Goal: Information Seeking & Learning: Learn about a topic

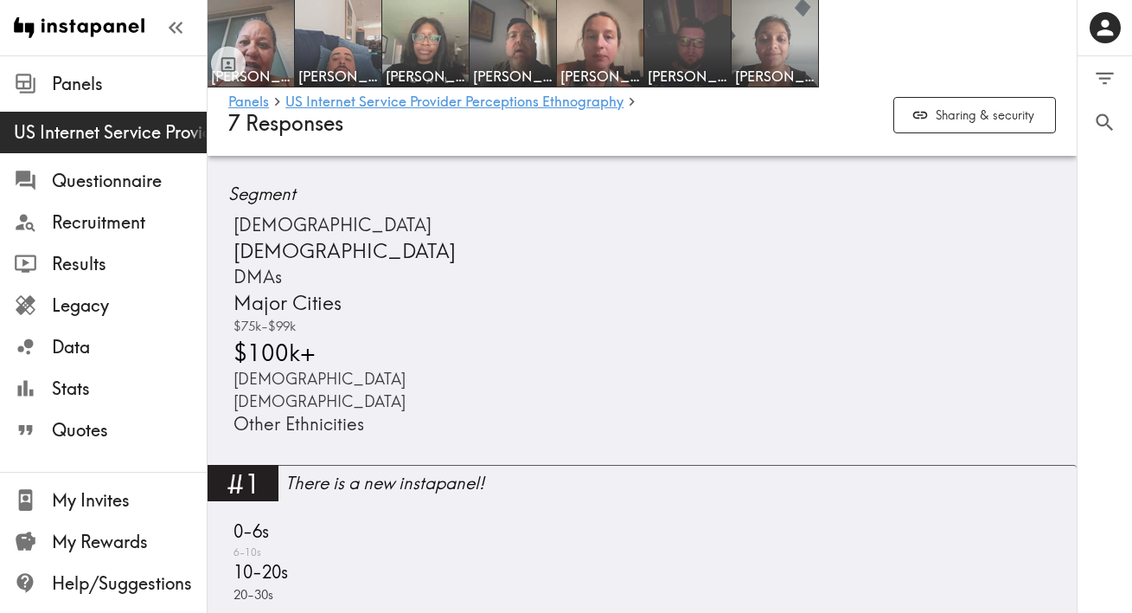
scroll to position [805, 0]
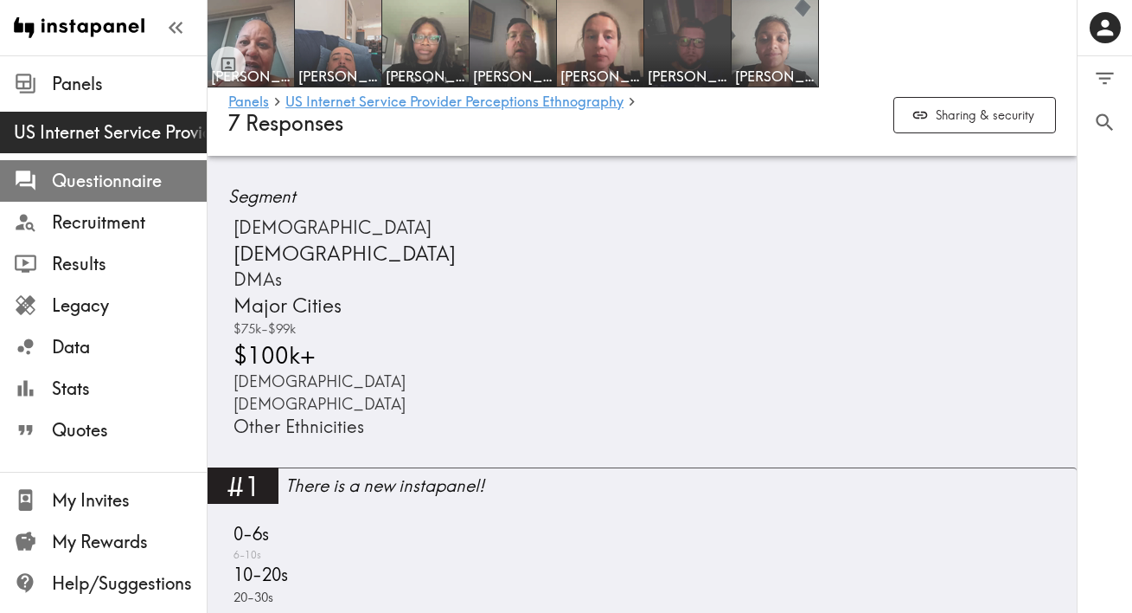
click at [59, 181] on span "Questionnaire" at bounding box center [129, 181] width 155 height 24
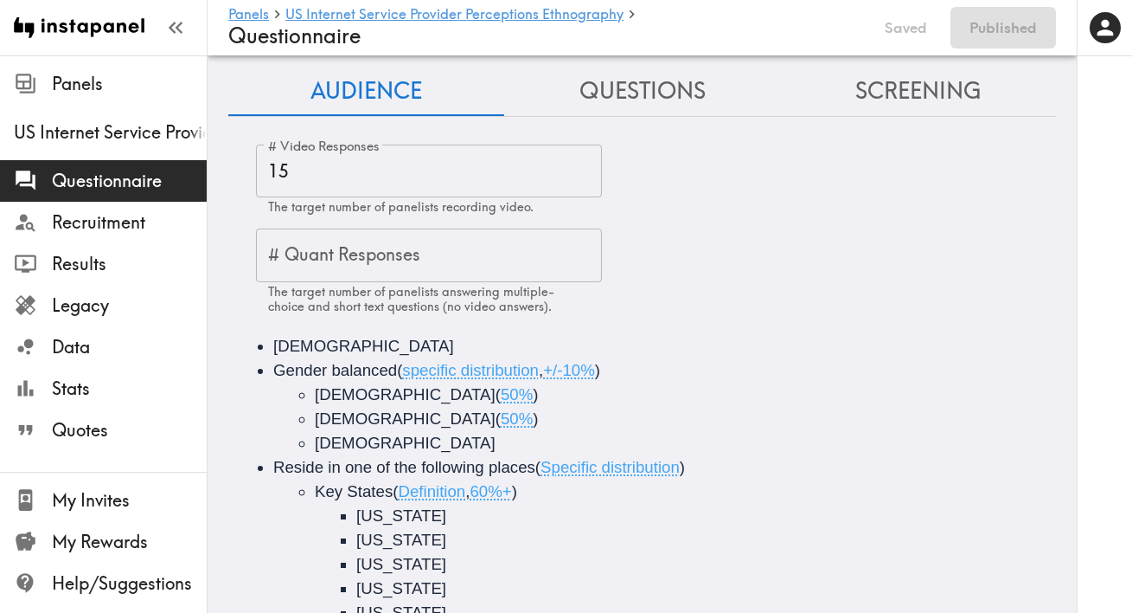
scroll to position [21, 0]
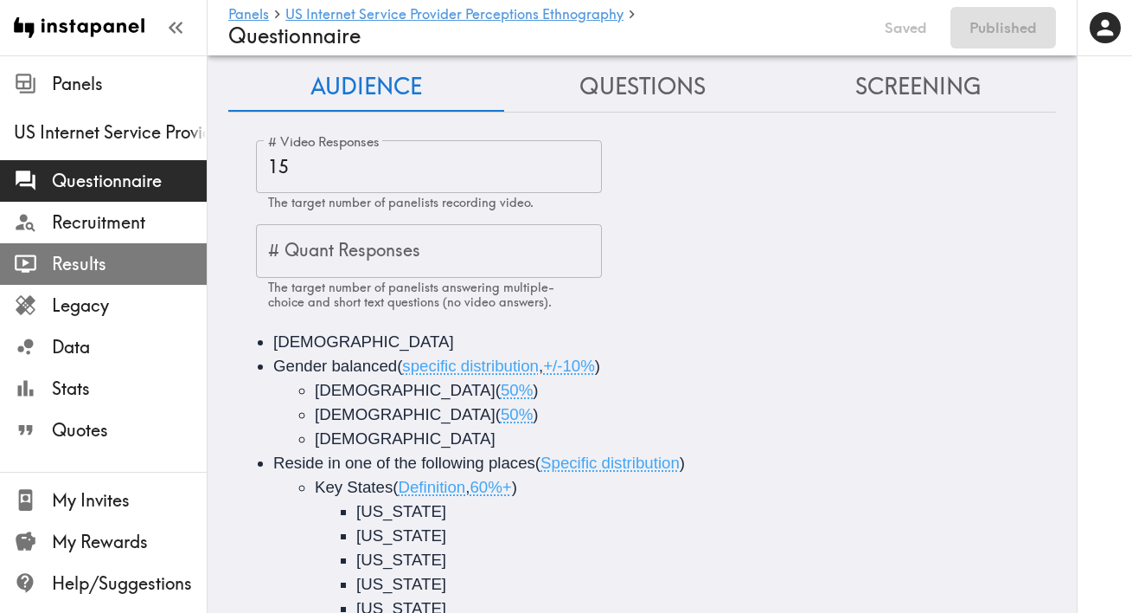
click at [74, 267] on span "Results" at bounding box center [129, 264] width 155 height 24
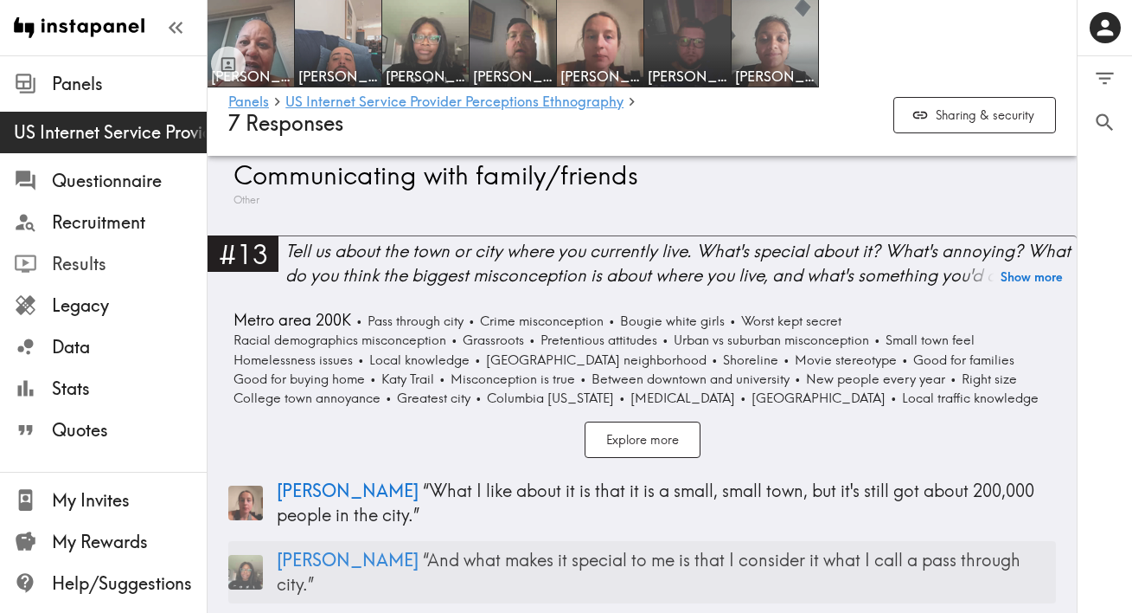
scroll to position [3611, 0]
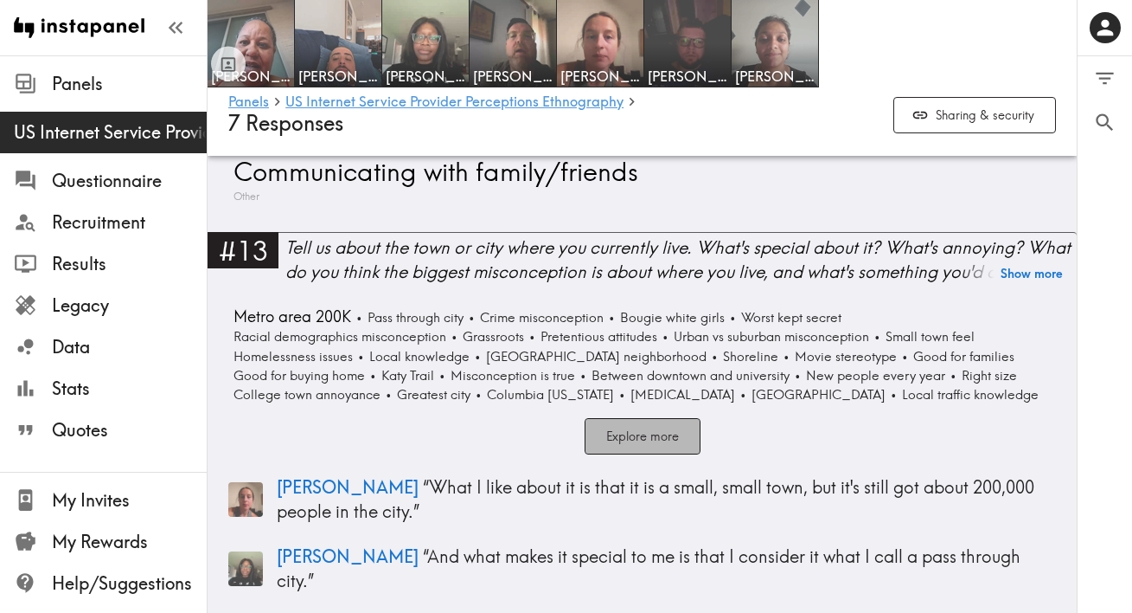
click at [653, 427] on button "Explore more" at bounding box center [643, 436] width 116 height 37
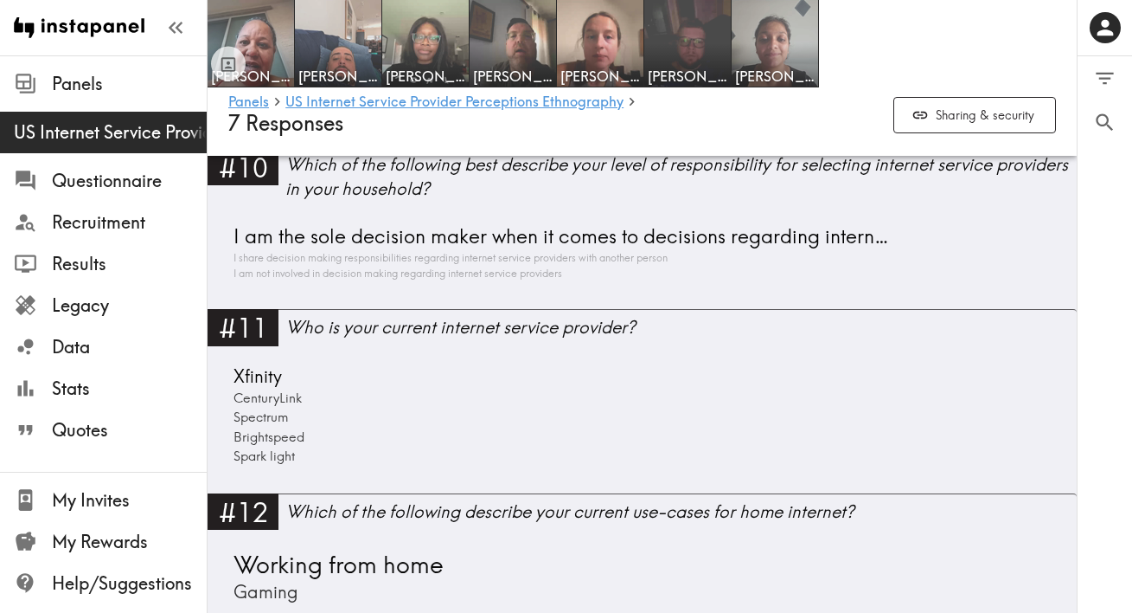
scroll to position [3092, 0]
click at [273, 446] on span "Spark light" at bounding box center [262, 455] width 66 height 19
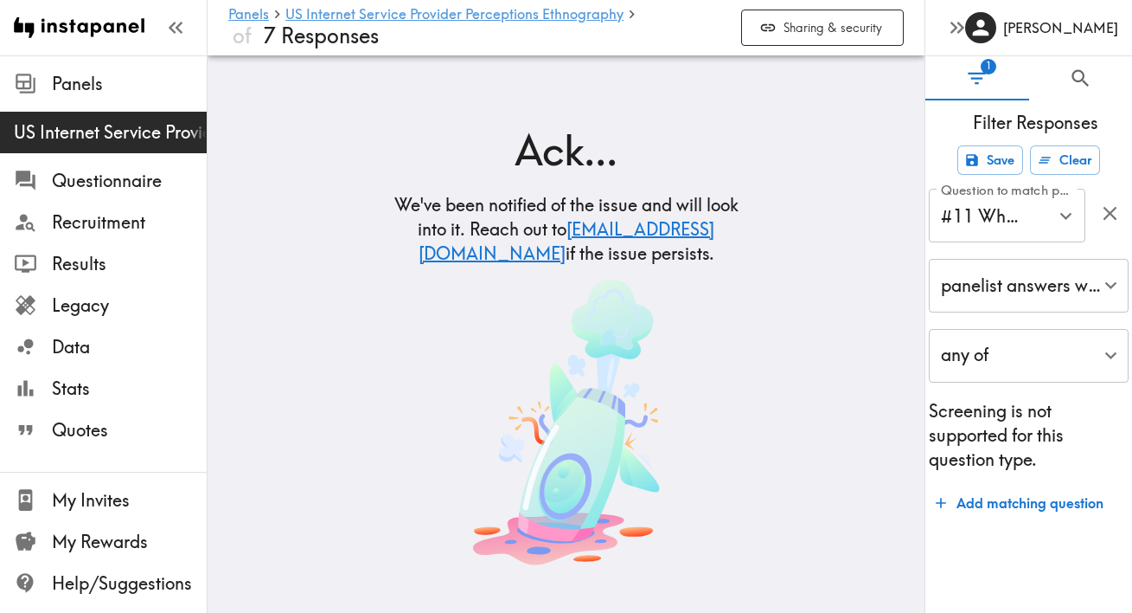
scroll to position [31, 0]
click at [338, 14] on link "US Internet Service Provider Perceptions Ethnography" at bounding box center [454, 15] width 338 height 16
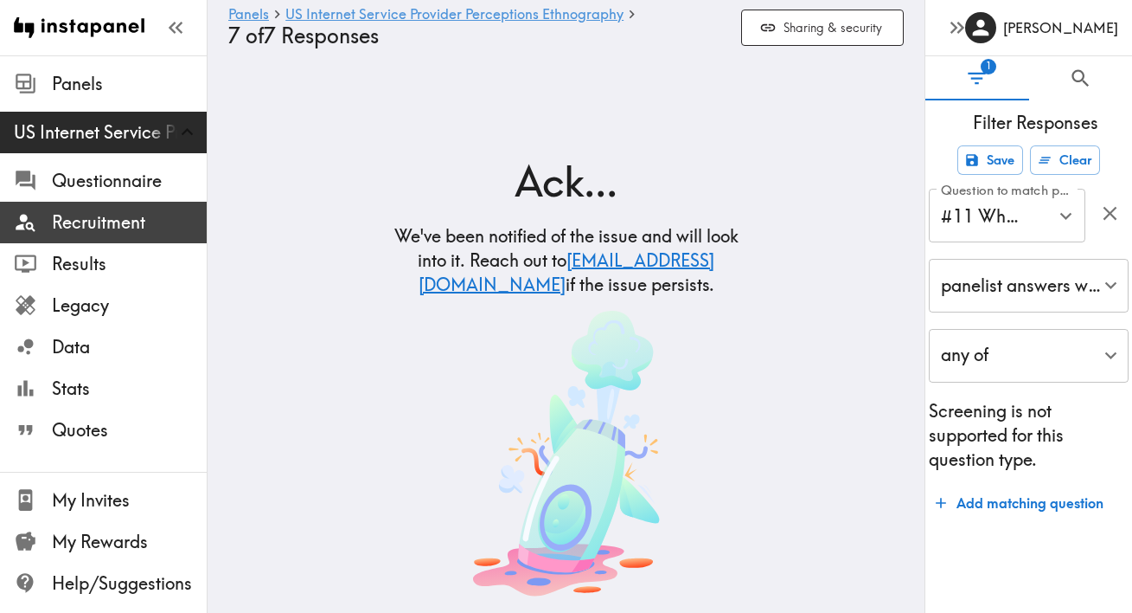
click at [72, 222] on span "Recruitment" at bounding box center [129, 222] width 155 height 24
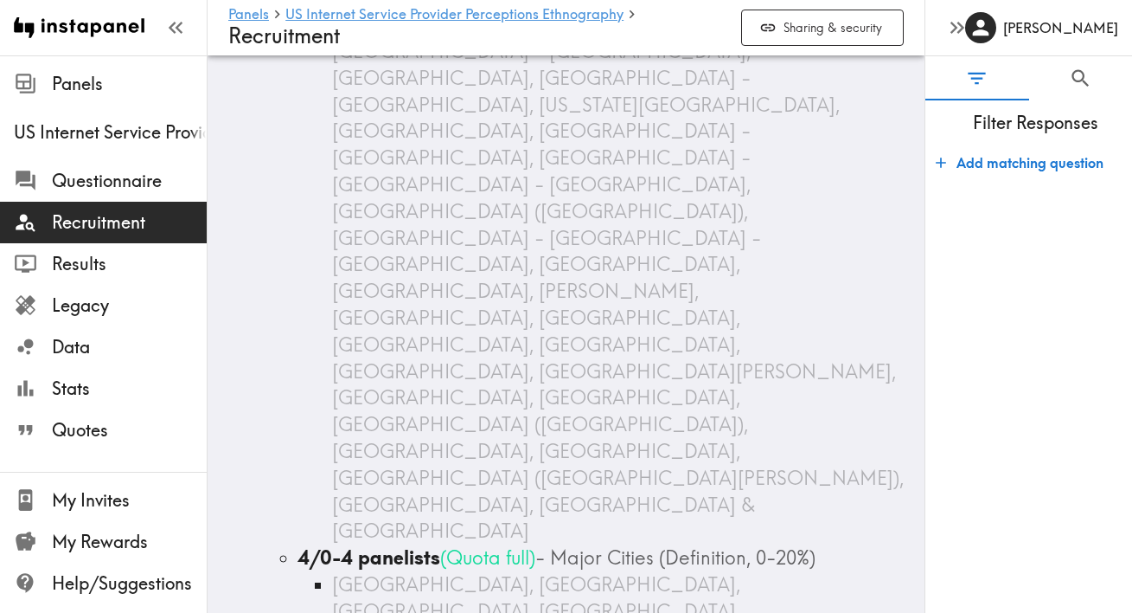
scroll to position [1697, 0]
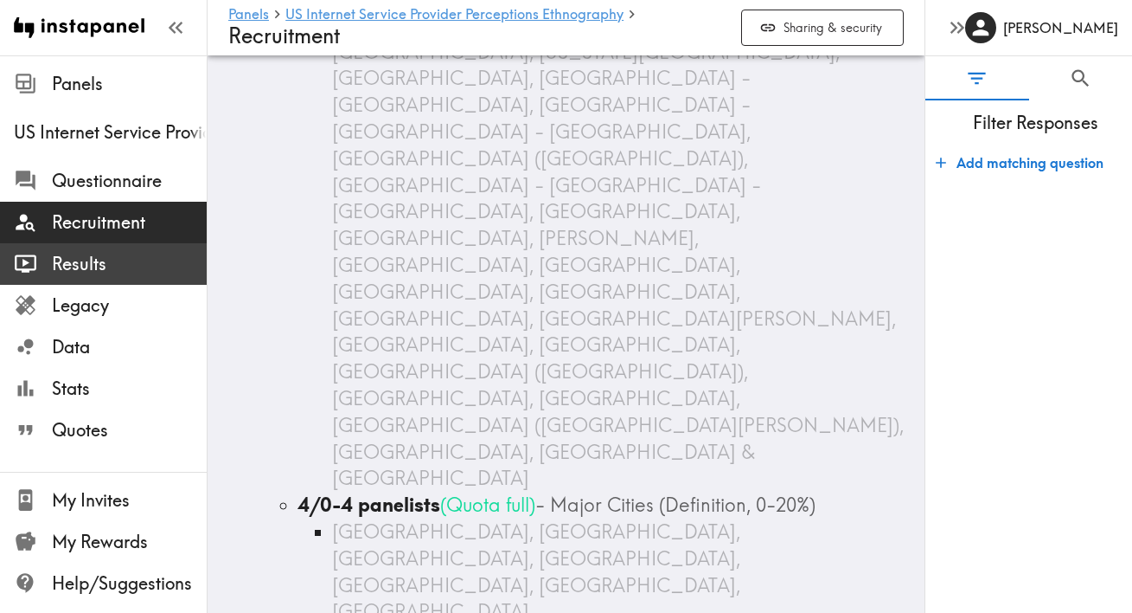
click at [60, 263] on span "Results" at bounding box center [129, 264] width 155 height 24
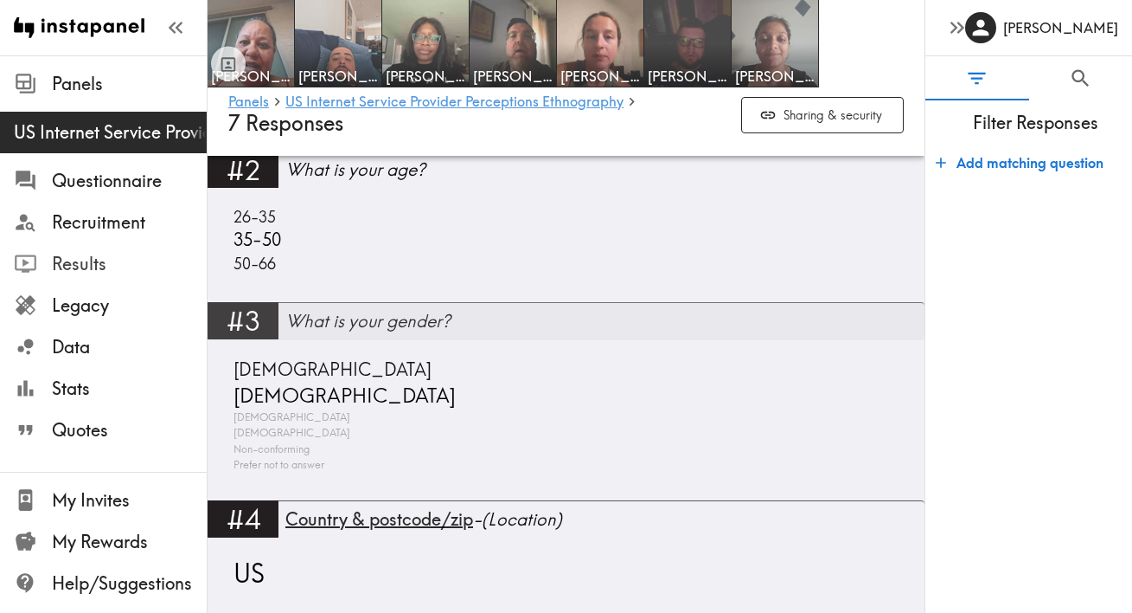
scroll to position [1332, 0]
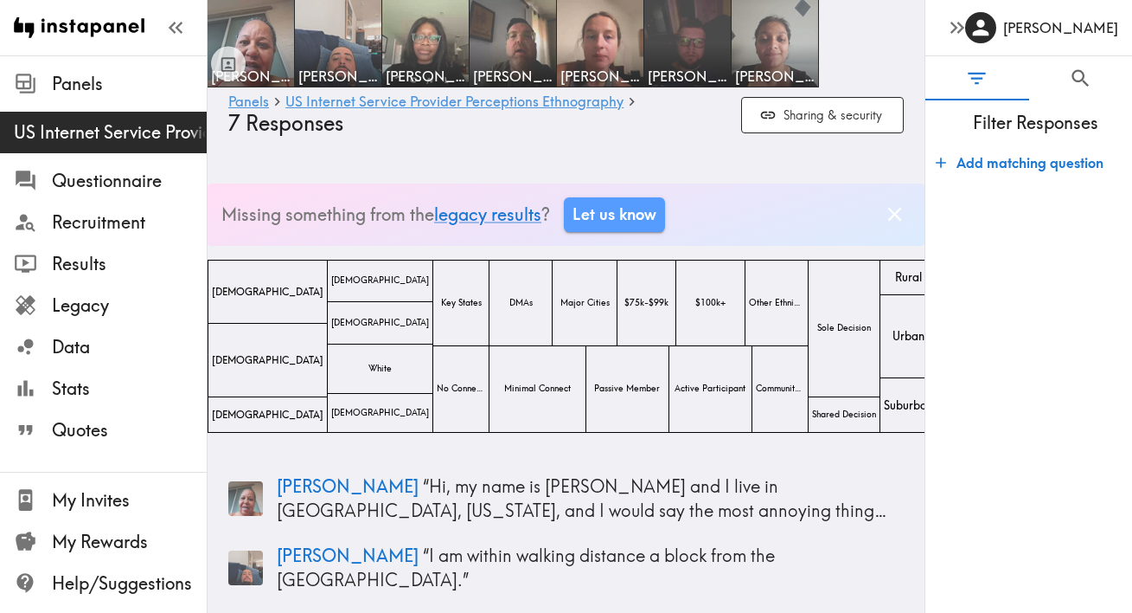
click at [1109, 587] on div "Filter Responses Add matching question" at bounding box center [1029, 356] width 207 height 512
